Goal: Task Accomplishment & Management: Manage account settings

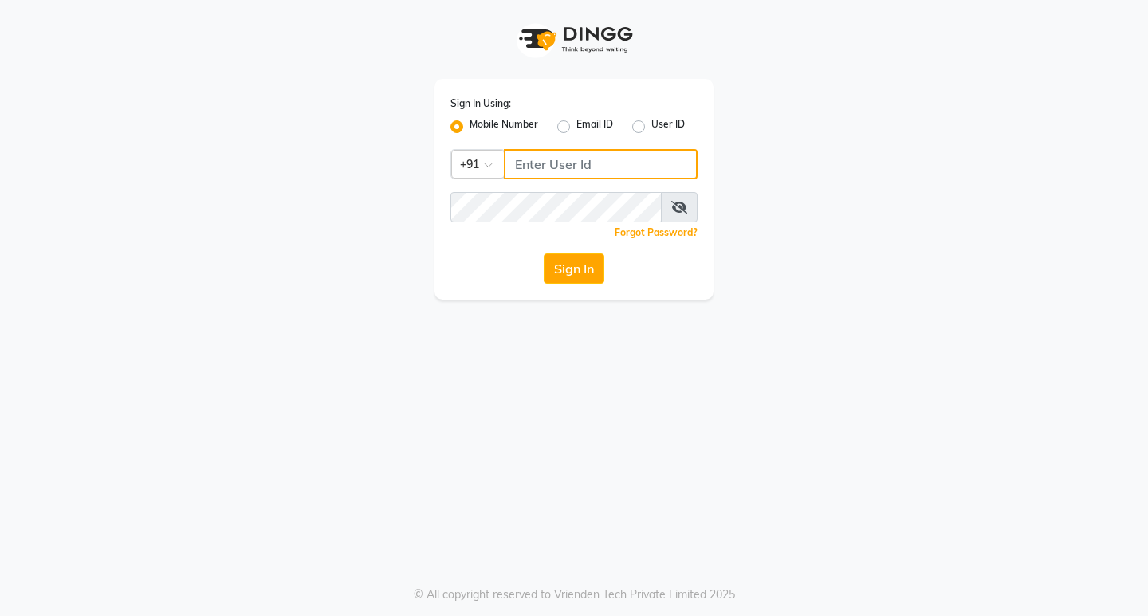
click at [522, 166] on input "Username" at bounding box center [601, 164] width 194 height 30
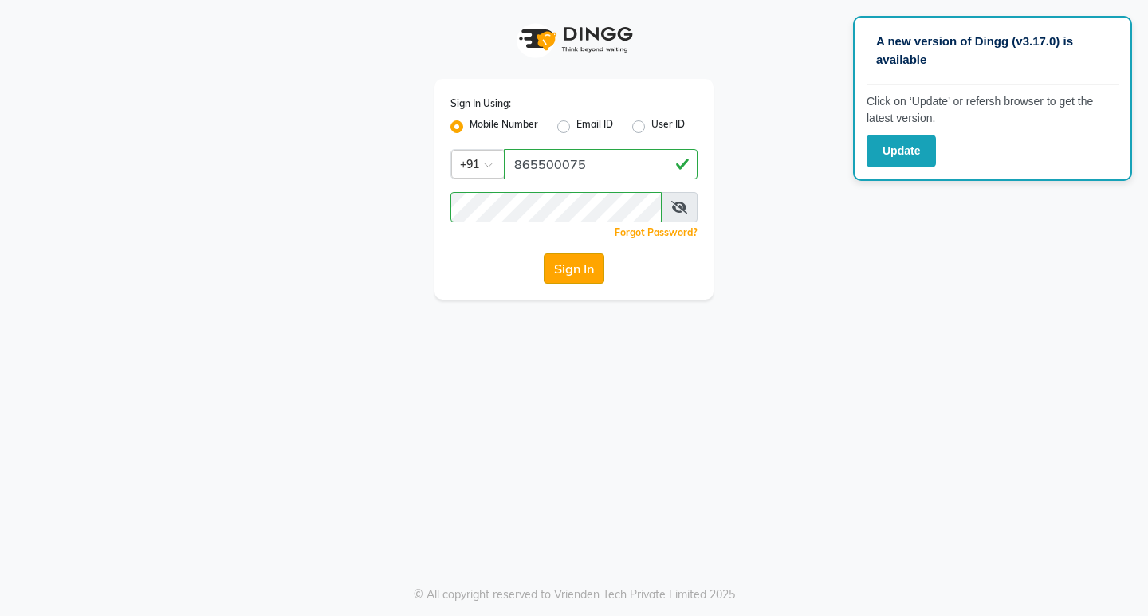
click at [576, 266] on button "Sign In" at bounding box center [574, 268] width 61 height 30
drag, startPoint x: 576, startPoint y: 262, endPoint x: 621, endPoint y: 347, distance: 95.6
click at [621, 347] on div "A new version of Dingg (v3.17.0) is available Click on ‘Update’ or refersh brow…" at bounding box center [574, 308] width 1148 height 616
click at [583, 263] on button "Sign In" at bounding box center [574, 268] width 61 height 30
click at [677, 206] on icon at bounding box center [679, 207] width 16 height 13
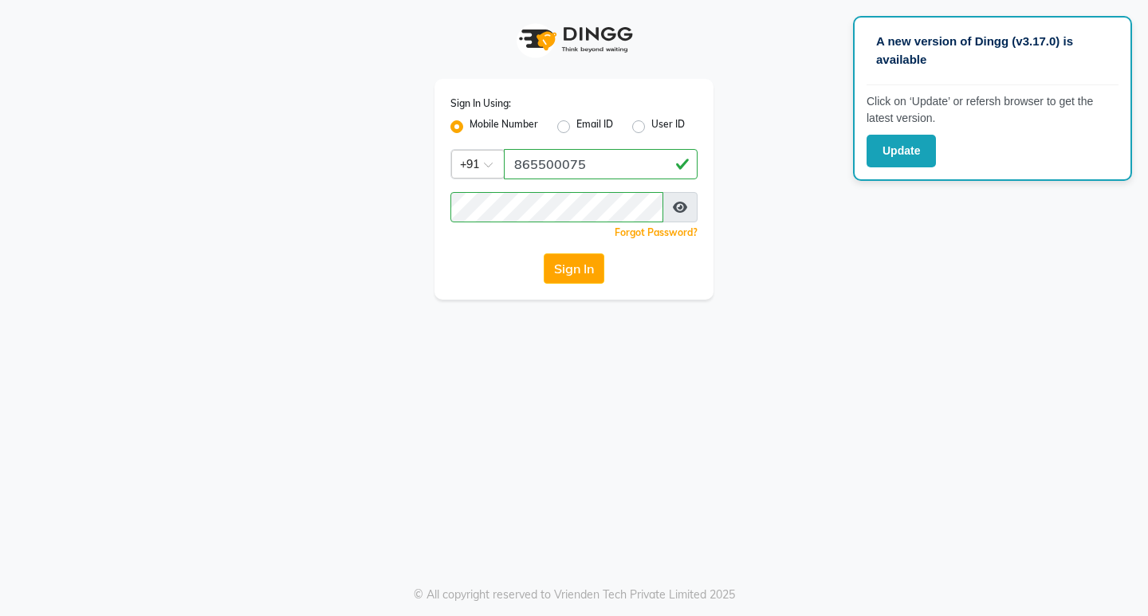
click at [677, 206] on icon at bounding box center [680, 207] width 14 height 13
drag, startPoint x: 566, startPoint y: 257, endPoint x: 559, endPoint y: 269, distance: 13.9
click at [559, 269] on button "Sign In" at bounding box center [574, 268] width 61 height 30
click at [562, 265] on button "Sign In" at bounding box center [574, 268] width 61 height 30
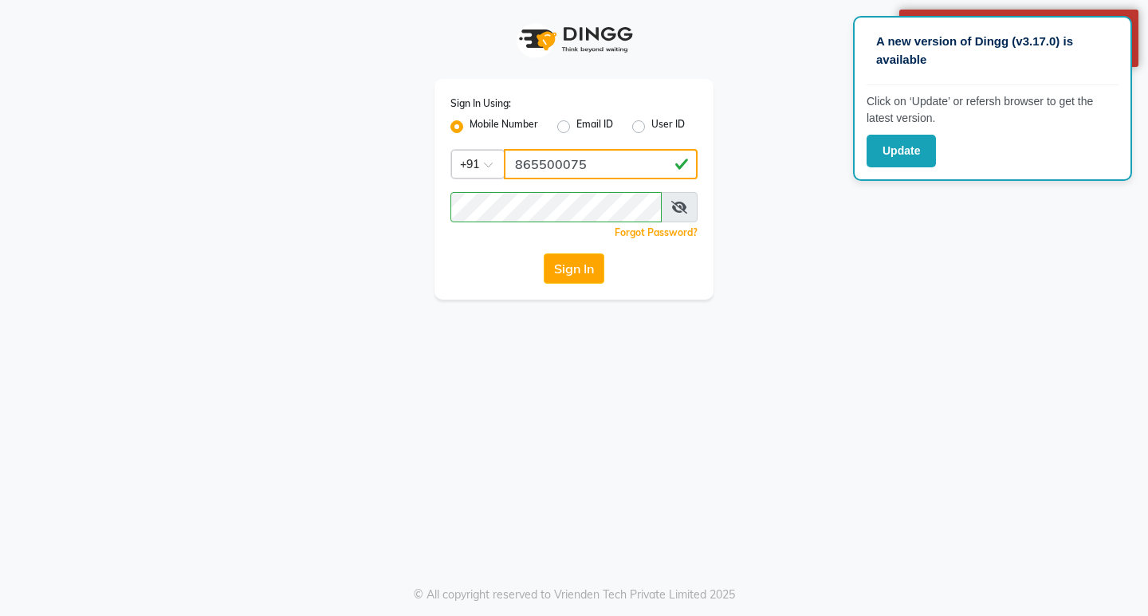
click at [568, 164] on input "865500075" at bounding box center [601, 164] width 194 height 30
type input "8655000275"
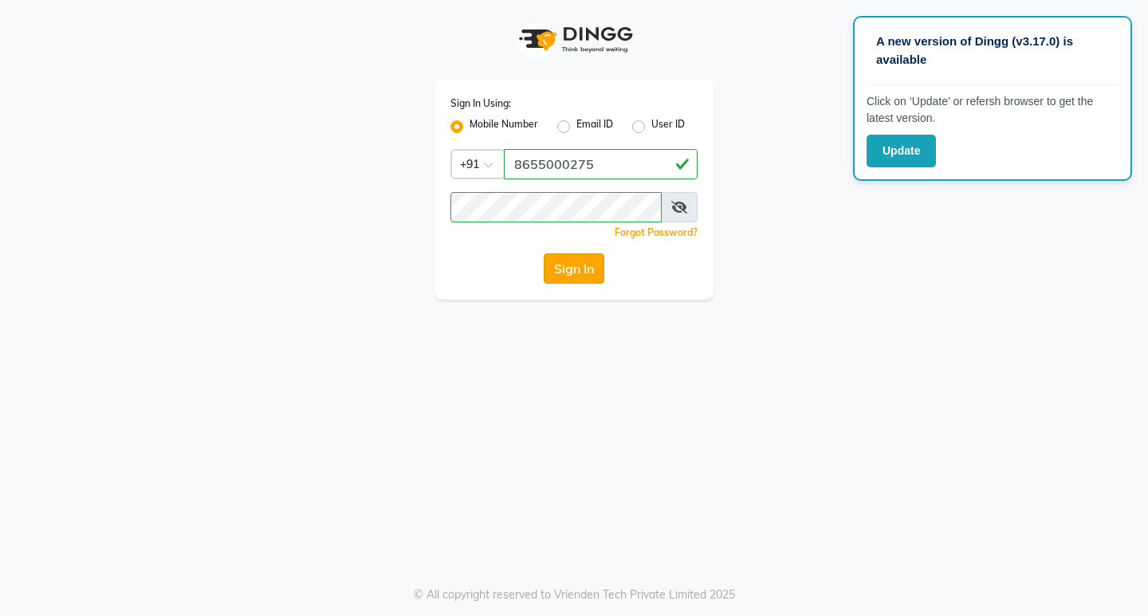
click at [572, 261] on button "Sign In" at bounding box center [574, 268] width 61 height 30
